Goal: Check status: Check status

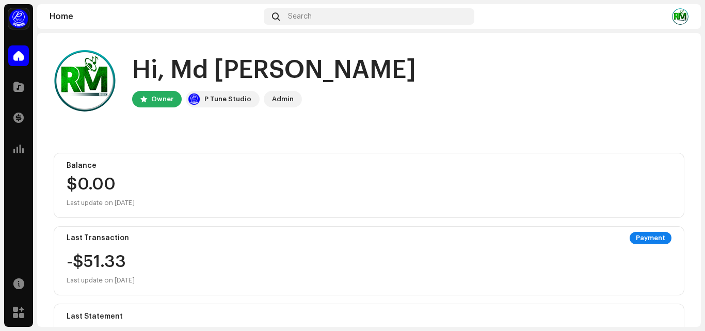
click at [134, 266] on div "-$51.33 Last update on [DATE]" at bounding box center [101, 270] width 68 height 33
click at [20, 116] on span at bounding box center [18, 118] width 10 height 8
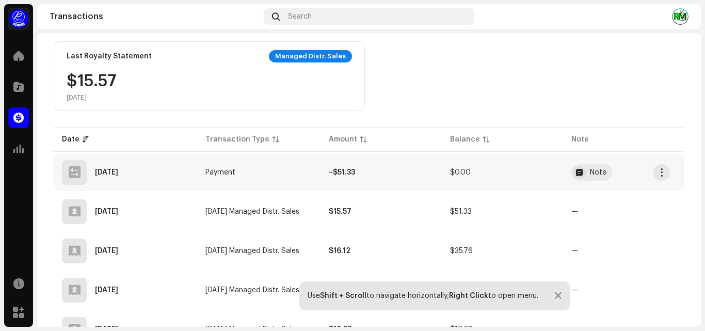
scroll to position [172, 0]
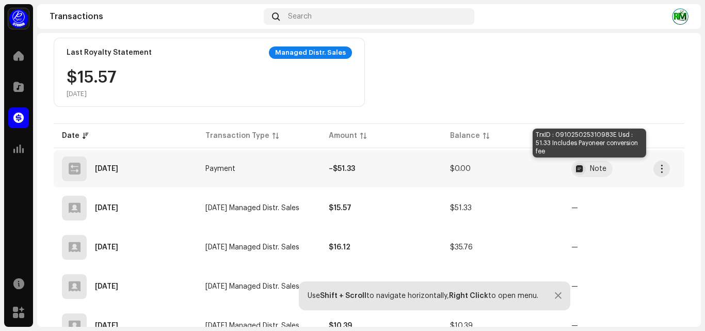
click at [580, 168] on div at bounding box center [580, 169] width 12 height 12
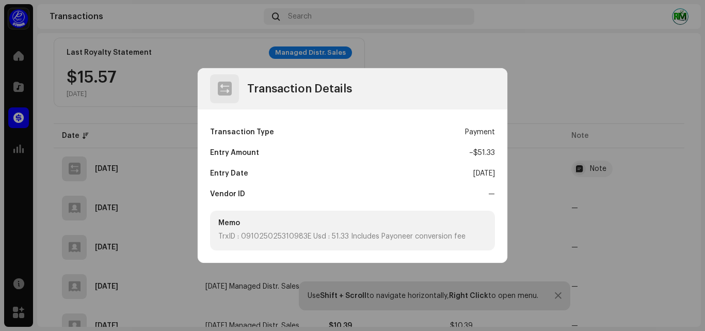
click at [450, 238] on div "TrxID : 091025025310983E Usd : 51.33 Includes Payoneer conversion fee" at bounding box center [352, 236] width 269 height 11
click at [281, 239] on div "TrxID : 091025025310983E Usd : 51.33 Includes Payoneer conversion fee" at bounding box center [352, 236] width 269 height 11
click at [350, 230] on div "Memo TrxID : 091025025310983E Usd : 51.33 Includes Payoneer conversion fee" at bounding box center [352, 231] width 285 height 40
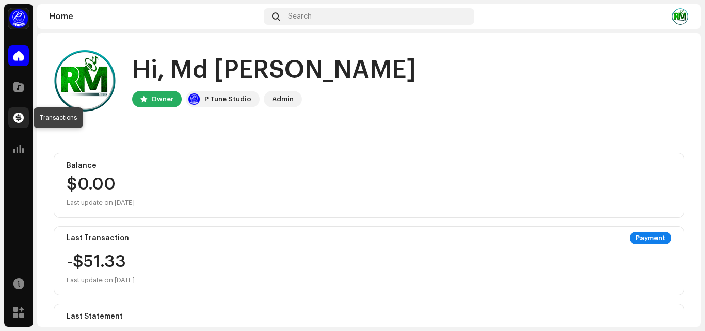
click at [18, 111] on div at bounding box center [18, 117] width 21 height 21
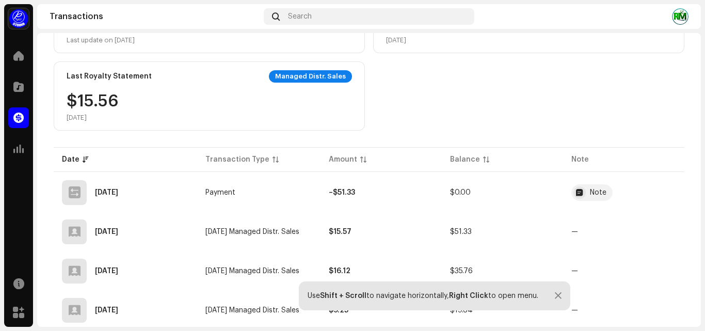
scroll to position [172, 0]
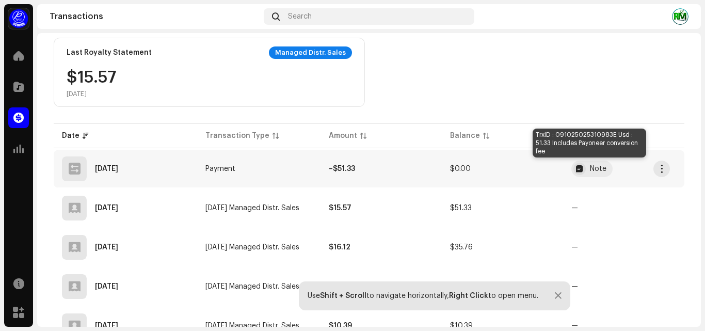
click at [583, 171] on div at bounding box center [580, 169] width 12 height 12
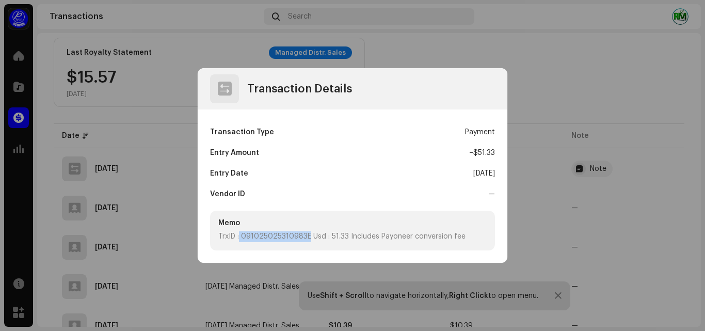
drag, startPoint x: 239, startPoint y: 235, endPoint x: 309, endPoint y: 241, distance: 70.5
click at [309, 241] on div "TrxID : 091025025310983E Usd : 51.33 Includes Payoneer conversion fee" at bounding box center [352, 236] width 269 height 11
click at [289, 233] on div "TrxID : 091025025310983E Usd : 51.33 Includes Payoneer conversion fee" at bounding box center [352, 236] width 269 height 11
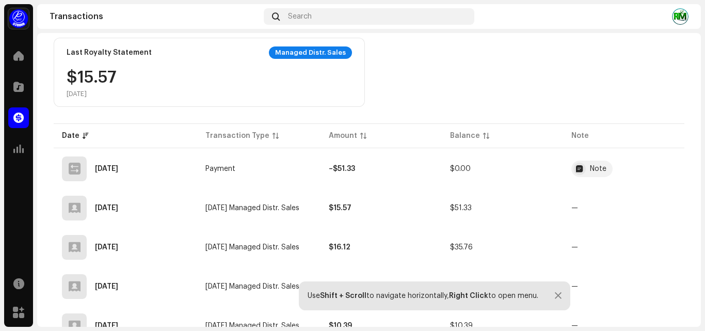
click at [580, 202] on div "Transaction Details Transaction Type Payment Entry Amount – $51.33 Entry Date […" at bounding box center [352, 165] width 705 height 331
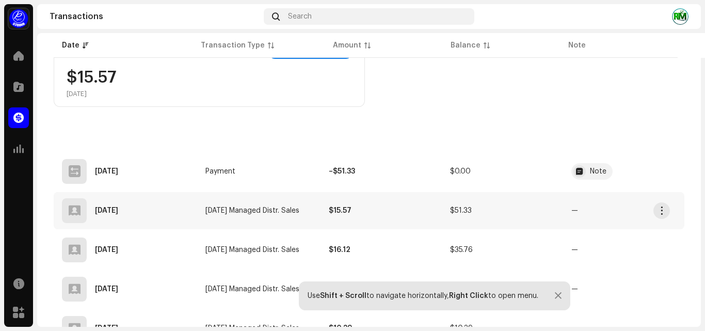
scroll to position [344, 0]
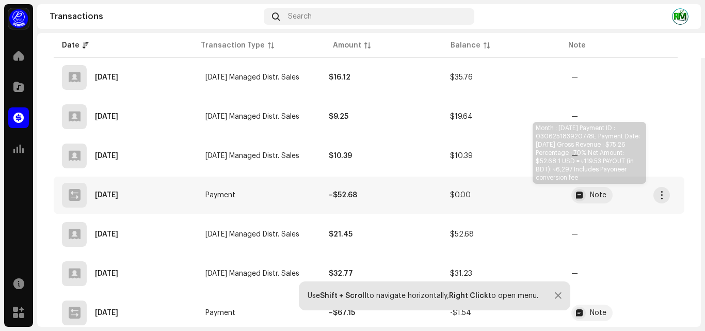
click at [593, 191] on div "Note" at bounding box center [592, 195] width 41 height 17
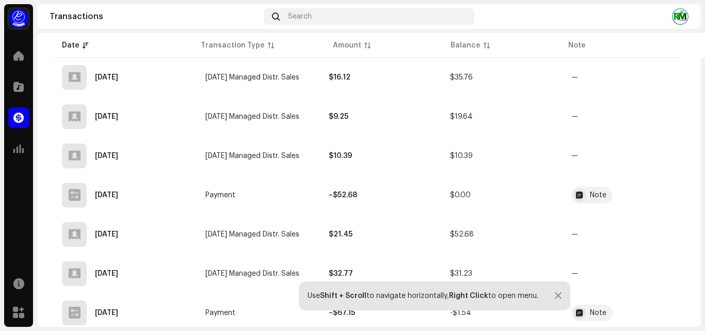
click at [556, 220] on div "Transaction Details Transaction Type Payment Entry Amount – $52.68 Entry Date […" at bounding box center [352, 165] width 705 height 331
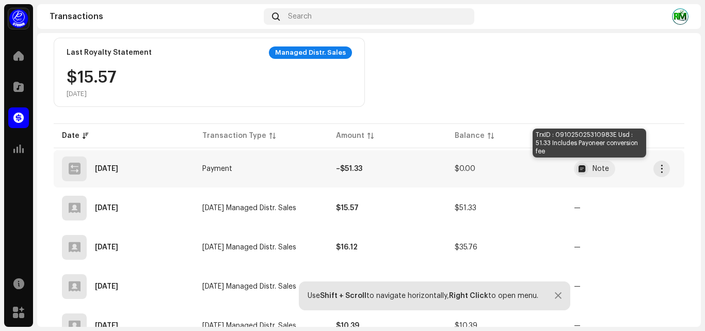
click at [582, 171] on div at bounding box center [582, 169] width 12 height 12
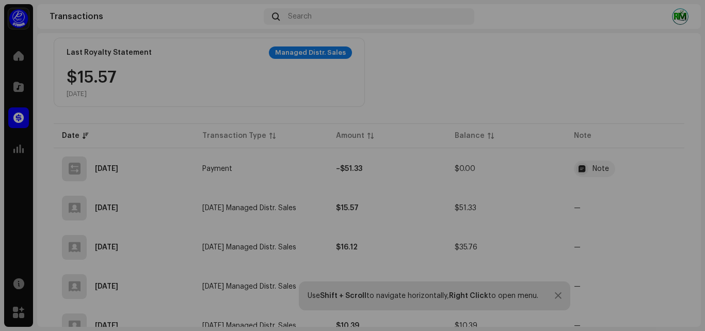
click at [633, 232] on div "Transaction Details Transaction Type Payment Entry Amount – $51.33 Entry Date […" at bounding box center [352, 165] width 705 height 331
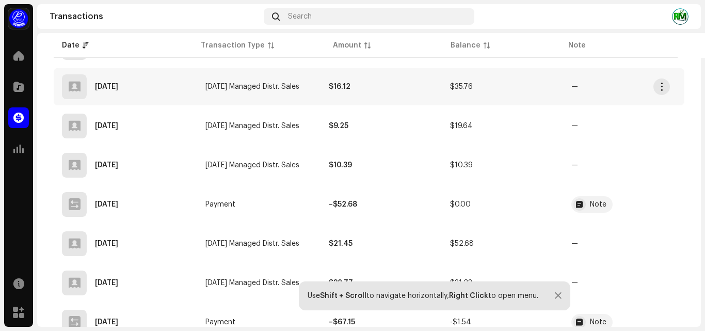
scroll to position [344, 0]
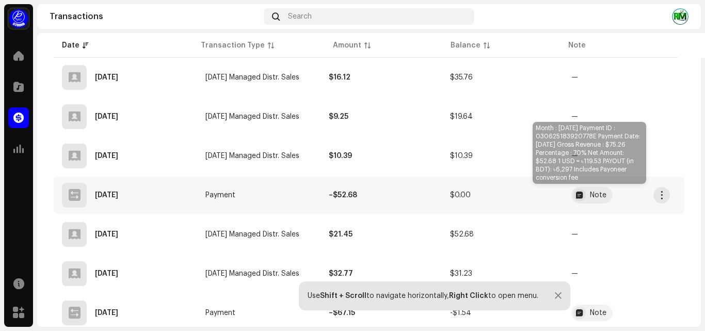
click at [594, 199] on div "Note" at bounding box center [592, 195] width 41 height 17
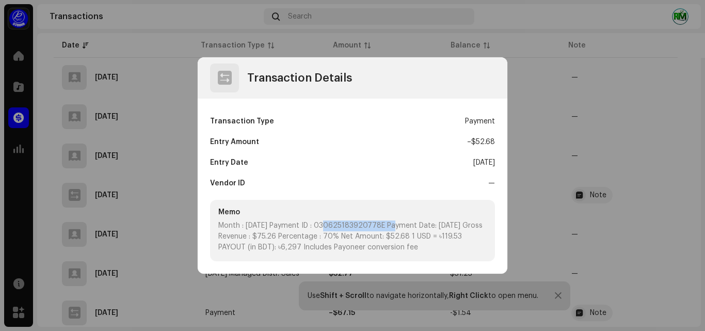
drag, startPoint x: 324, startPoint y: 226, endPoint x: 394, endPoint y: 224, distance: 70.2
click at [394, 224] on div "Month : [DATE] Payment ID : 030625183920778E Payment Date: [DATE] Gross Revenue…" at bounding box center [352, 236] width 269 height 33
click at [344, 223] on div "Month : [DATE] Payment ID : 030625183920778E Payment Date: [DATE] Gross Revenue…" at bounding box center [352, 236] width 269 height 33
drag, startPoint x: 466, startPoint y: 226, endPoint x: 493, endPoint y: 226, distance: 26.9
click at [493, 226] on div "Memo Month : [DATE] Payment ID : 030625183920778E Payment Date: [DATE] Gross Re…" at bounding box center [352, 230] width 285 height 61
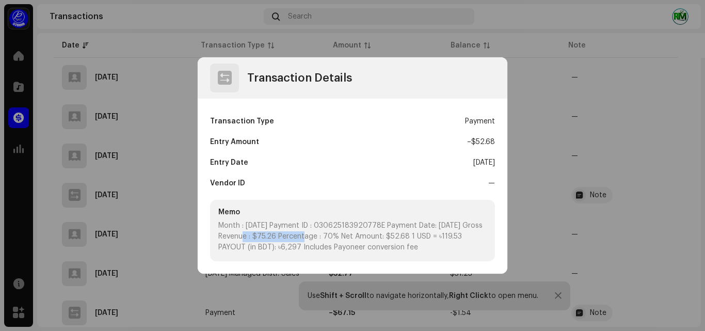
drag, startPoint x: 256, startPoint y: 237, endPoint x: 304, endPoint y: 234, distance: 48.1
click at [304, 234] on div "Month : [DATE] Payment ID : 030625183920778E Payment Date: [DATE] Gross Revenue…" at bounding box center [352, 236] width 269 height 33
drag, startPoint x: 345, startPoint y: 234, endPoint x: 380, endPoint y: 236, distance: 34.7
click at [379, 236] on div "Month : [DATE] Payment ID : 030625183920778E Payment Date: [DATE] Gross Revenue…" at bounding box center [352, 236] width 269 height 33
drag, startPoint x: 404, startPoint y: 235, endPoint x: 440, endPoint y: 238, distance: 36.2
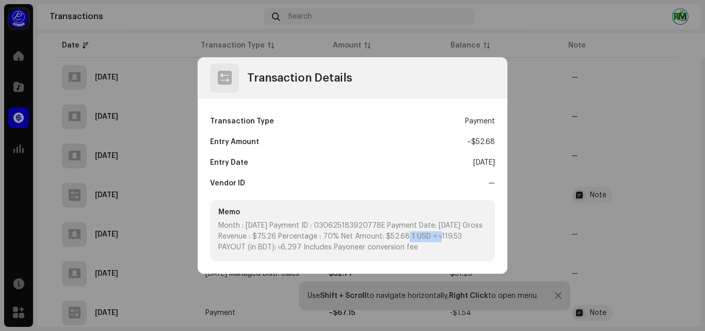
click at [440, 238] on div "Month : [DATE] Payment ID : 030625183920778E Payment Date: [DATE] Gross Revenue…" at bounding box center [352, 236] width 269 height 33
drag, startPoint x: 461, startPoint y: 235, endPoint x: 484, endPoint y: 237, distance: 22.8
click at [484, 237] on div "Month : [DATE] Payment ID : 030625183920778E Payment Date: [DATE] Gross Revenue…" at bounding box center [352, 236] width 269 height 33
drag, startPoint x: 451, startPoint y: 238, endPoint x: 486, endPoint y: 235, distance: 35.2
click at [486, 235] on div "Month : [DATE] Payment ID : 030625183920778E Payment Date: [DATE] Gross Revenue…" at bounding box center [352, 236] width 269 height 33
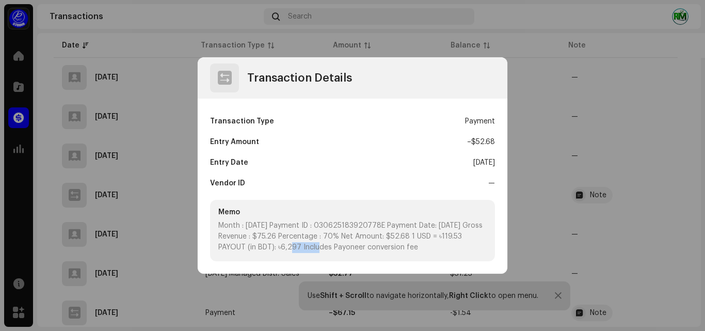
drag, startPoint x: 273, startPoint y: 247, endPoint x: 300, endPoint y: 249, distance: 27.4
click at [300, 249] on div "Month : [DATE] Payment ID : 030625183920778E Payment Date: [DATE] Gross Revenue…" at bounding box center [352, 236] width 269 height 33
click at [461, 249] on div "Month : [DATE] Payment ID : 030625183920778E Payment Date: [DATE] Gross Revenue…" at bounding box center [352, 236] width 269 height 33
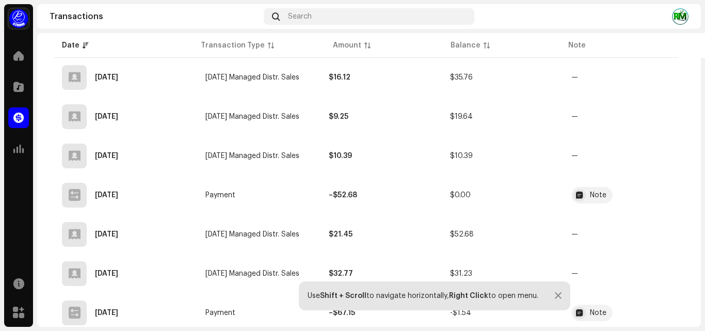
click at [578, 234] on div "Transaction Details Transaction Type Payment Entry Amount – $52.68 Entry Date […" at bounding box center [352, 165] width 705 height 331
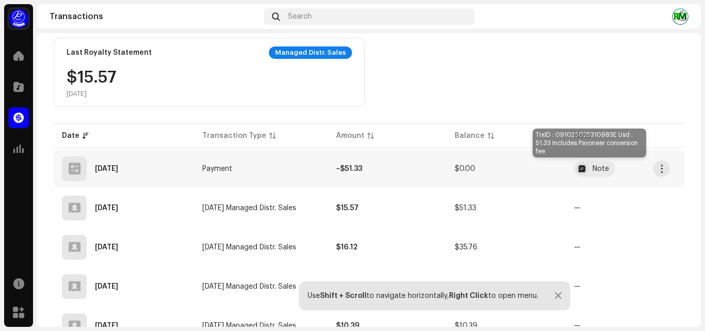
click at [593, 169] on div "Note" at bounding box center [601, 168] width 17 height 7
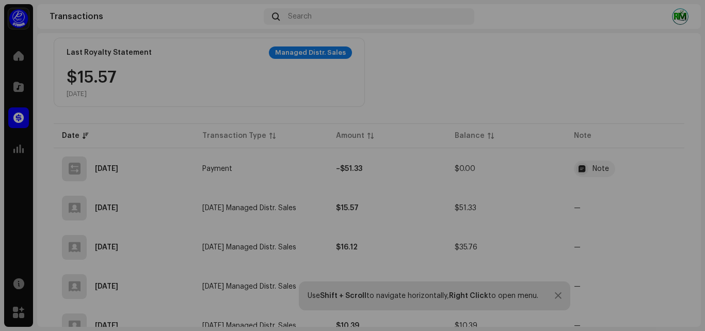
click at [658, 188] on div "Transaction Details Transaction Type Payment Entry Amount – $51.33 Entry Date […" at bounding box center [352, 165] width 705 height 331
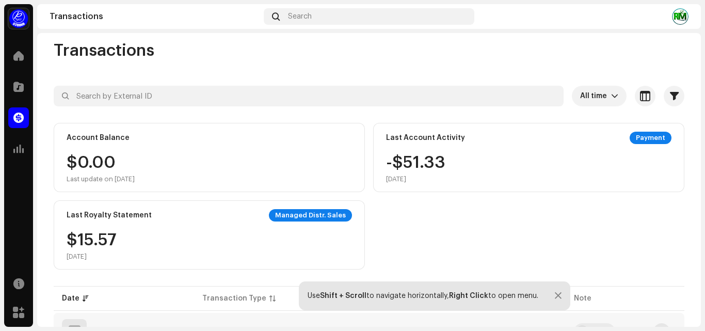
scroll to position [0, 0]
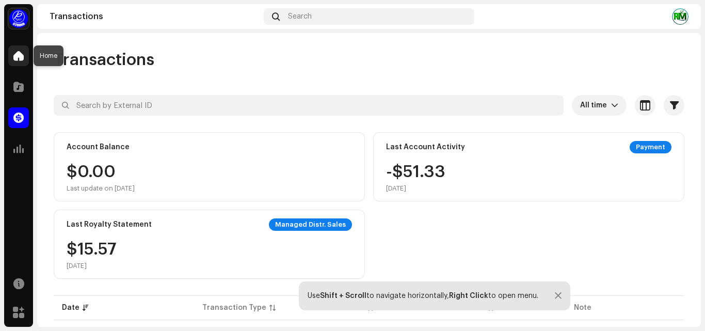
click at [18, 58] on span at bounding box center [18, 56] width 10 height 8
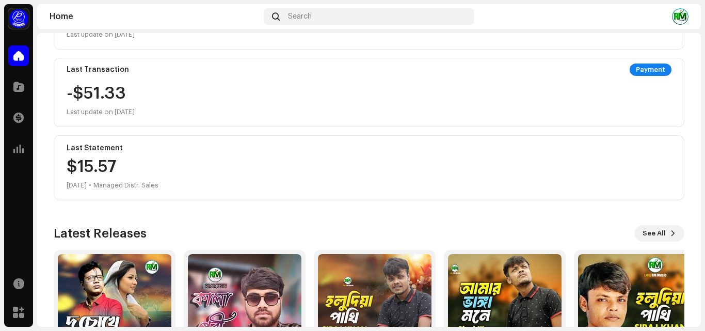
scroll to position [172, 0]
